Goal: Information Seeking & Learning: Find specific fact

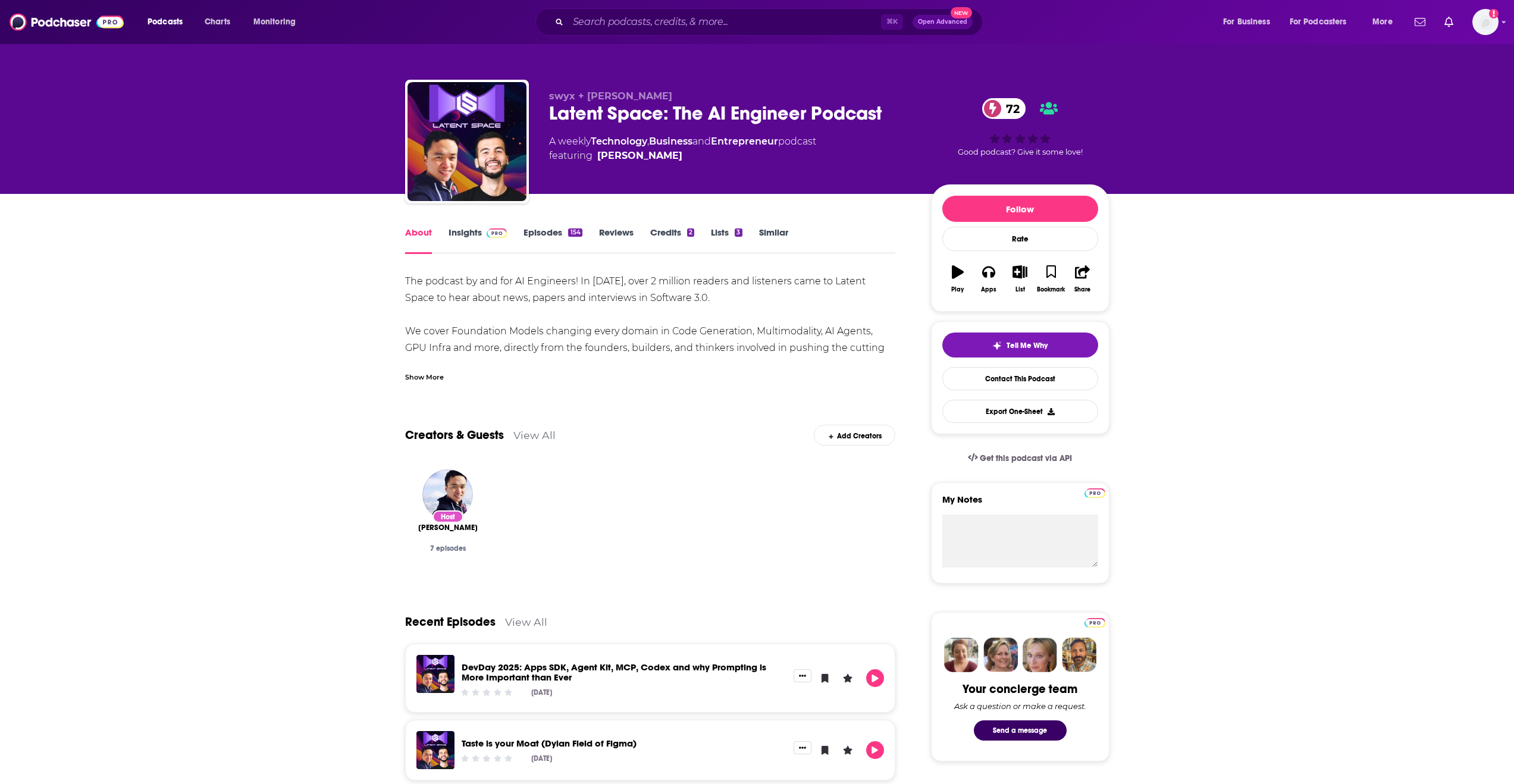
click at [530, 430] on link "View All" at bounding box center [535, 435] width 43 height 13
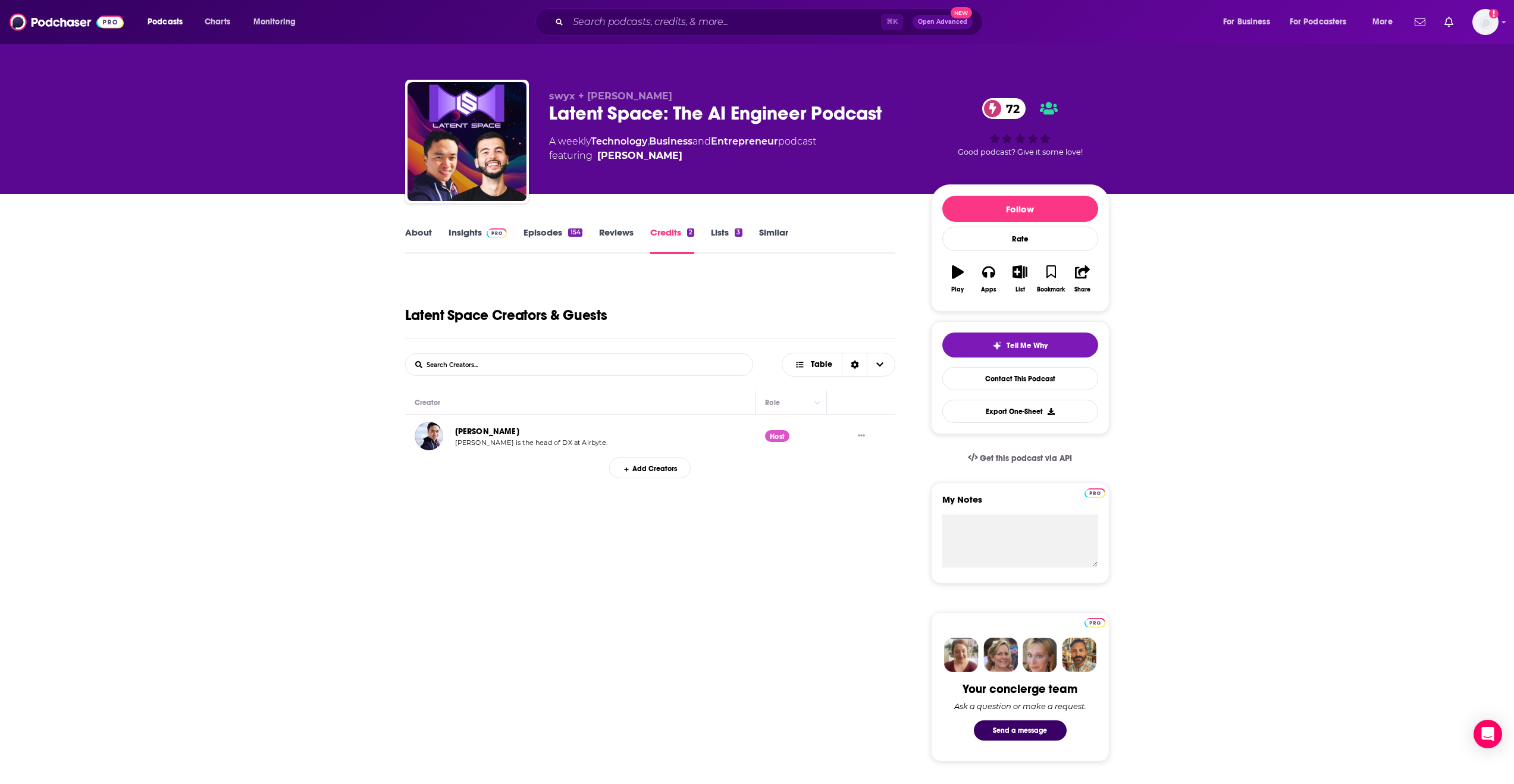
drag, startPoint x: 645, startPoint y: 3, endPoint x: 646, endPoint y: 19, distance: 16.0
click at [645, 3] on div "Podcasts Charts Monitoring ⌘ K Open Advanced New For Business For Podcasters Mo…" at bounding box center [757, 21] width 1514 height 44
click at [646, 19] on input "Search podcasts, credits, & more..." at bounding box center [724, 22] width 313 height 19
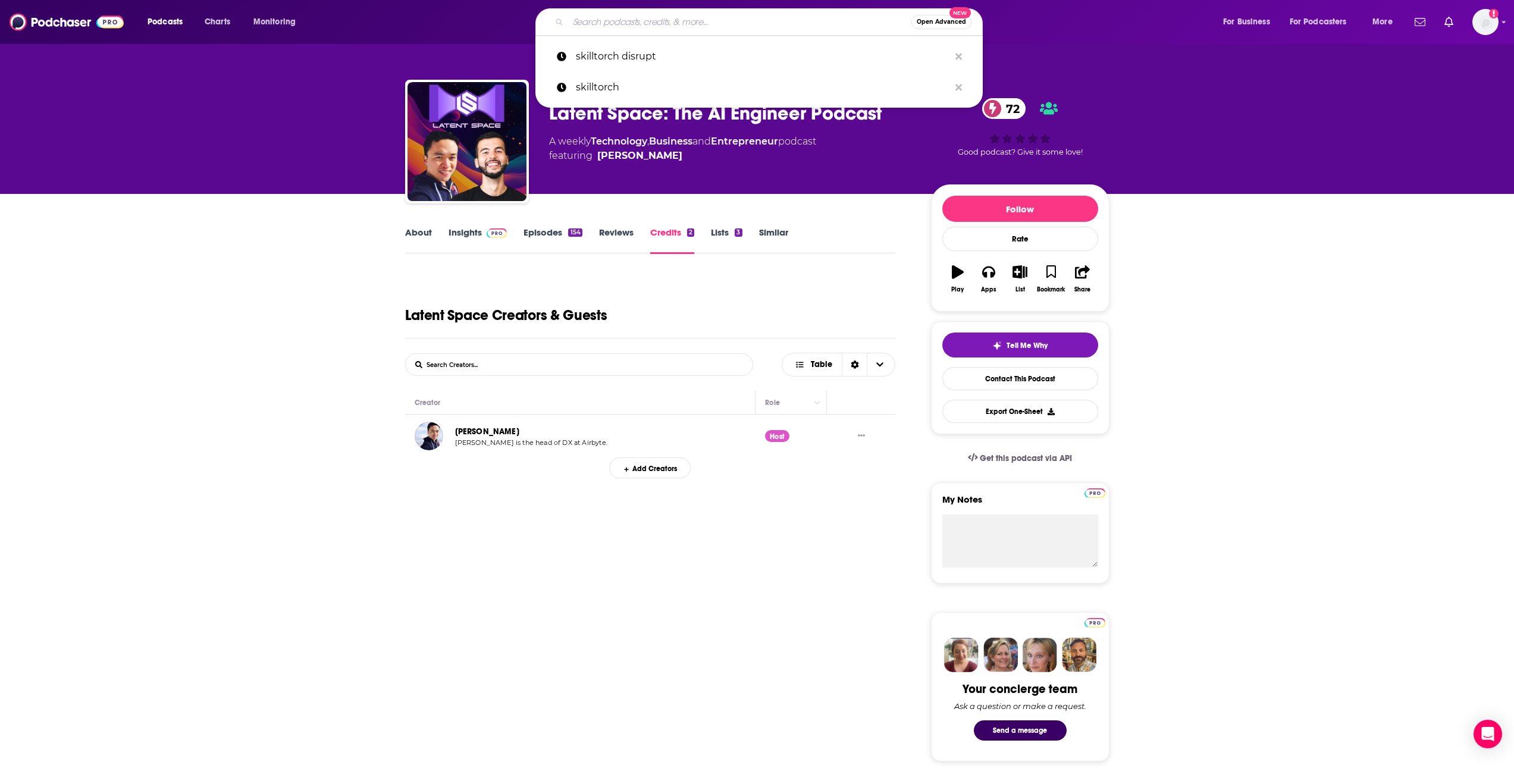
paste input "[PERSON_NAME]"
type input "[PERSON_NAME]"
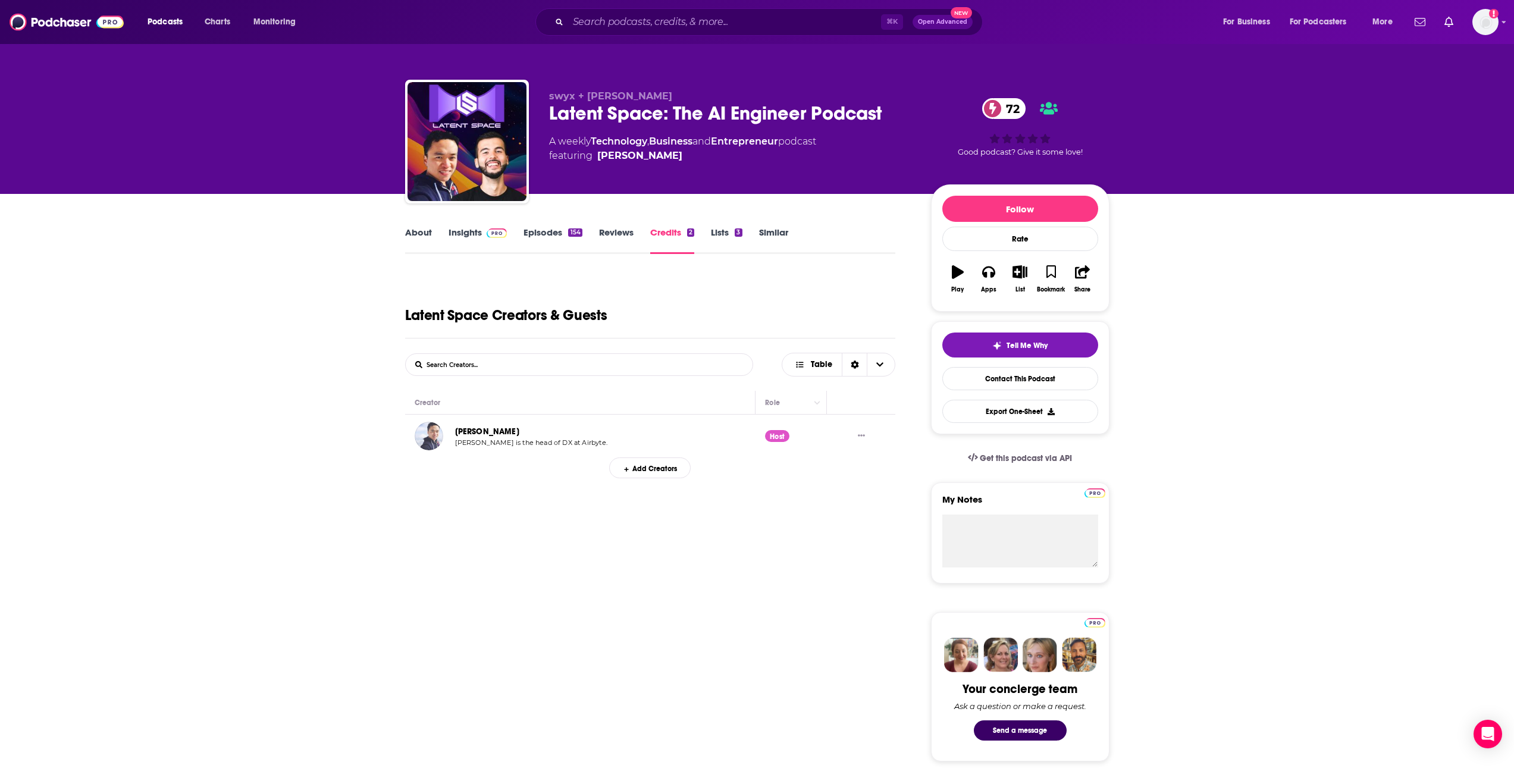
click at [426, 431] on img "Shawn Wang" at bounding box center [428, 435] width 28 height 28
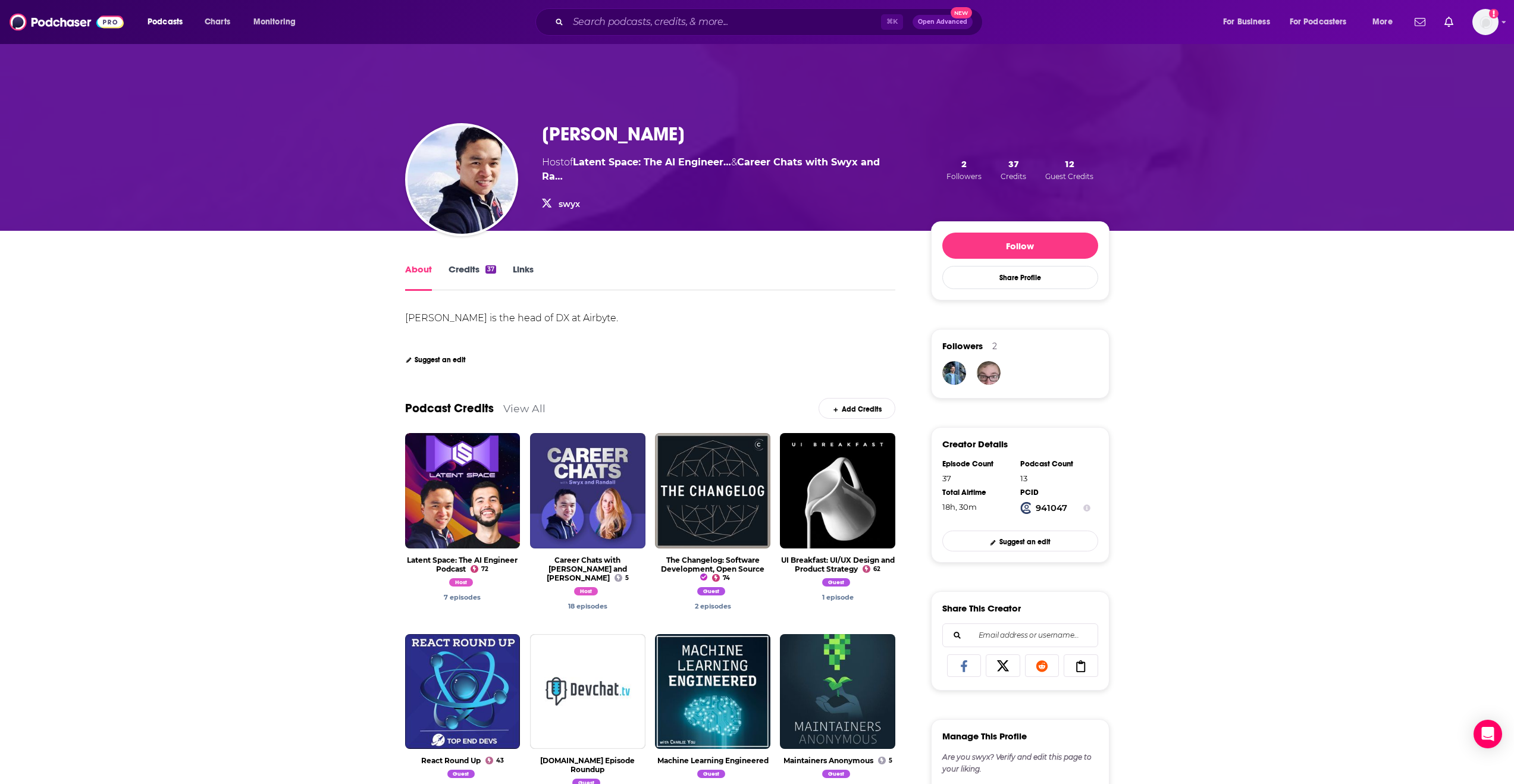
drag, startPoint x: 663, startPoint y: 133, endPoint x: 540, endPoint y: 122, distance: 123.5
click at [540, 122] on div "[PERSON_NAME] Host of Latent Space: The AI Engineer… & Career Chats with Swyx a…" at bounding box center [757, 170] width 705 height 122
copy h1 "[PERSON_NAME]"
